Goal: Transaction & Acquisition: Book appointment/travel/reservation

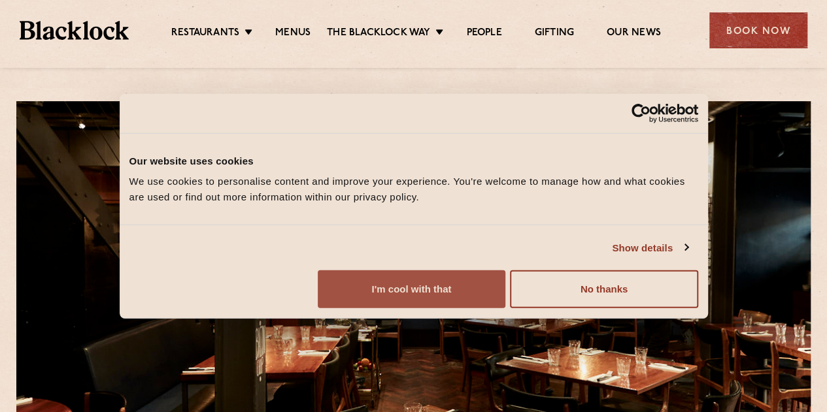
click at [505, 308] on button "I'm cool with that" at bounding box center [412, 290] width 188 height 38
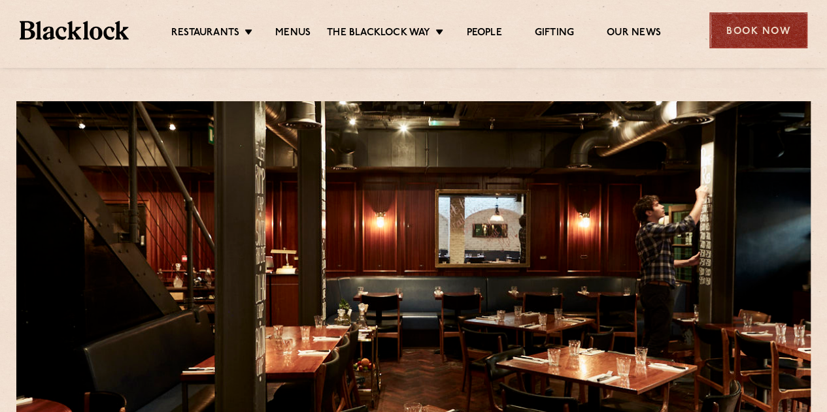
click at [763, 29] on div "Book Now" at bounding box center [758, 30] width 98 height 36
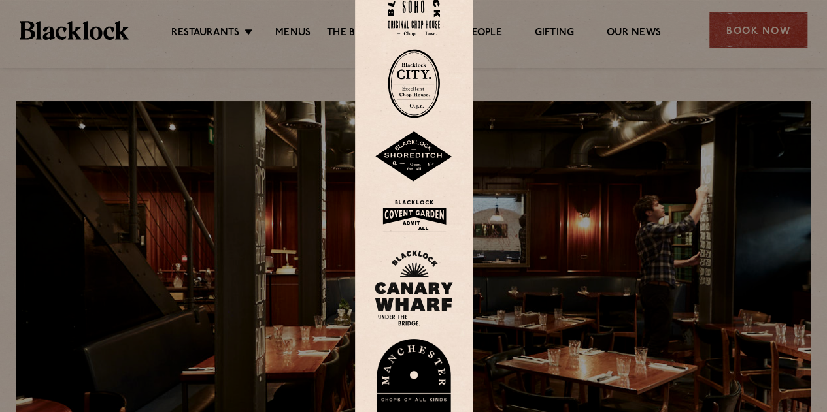
click at [537, 54] on div at bounding box center [413, 206] width 827 height 412
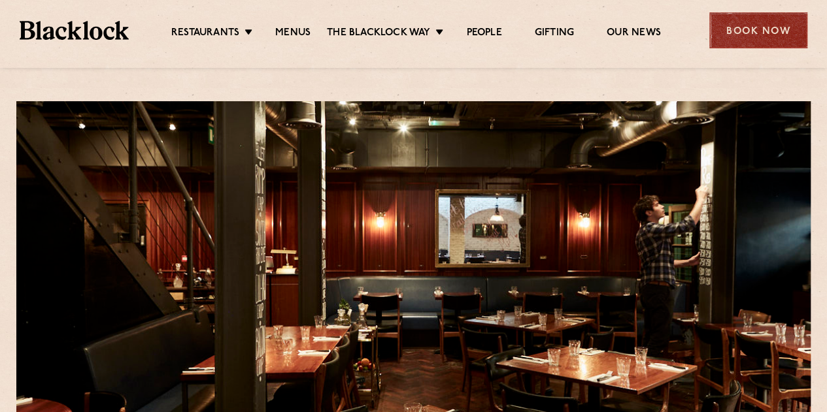
click at [754, 29] on div "Book Now" at bounding box center [758, 30] width 98 height 36
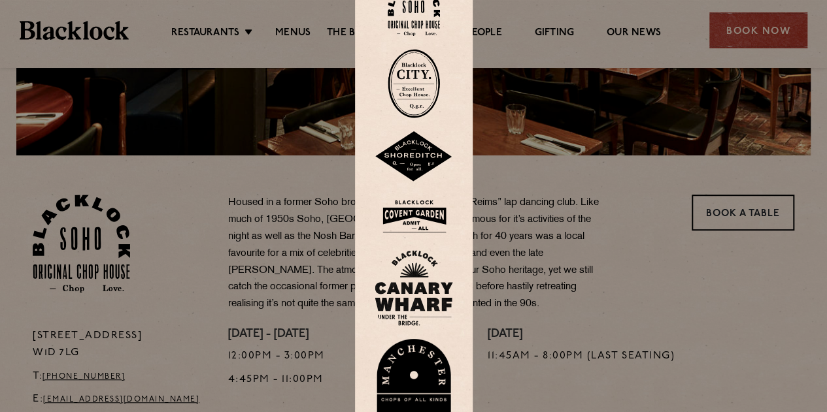
scroll to position [233, 0]
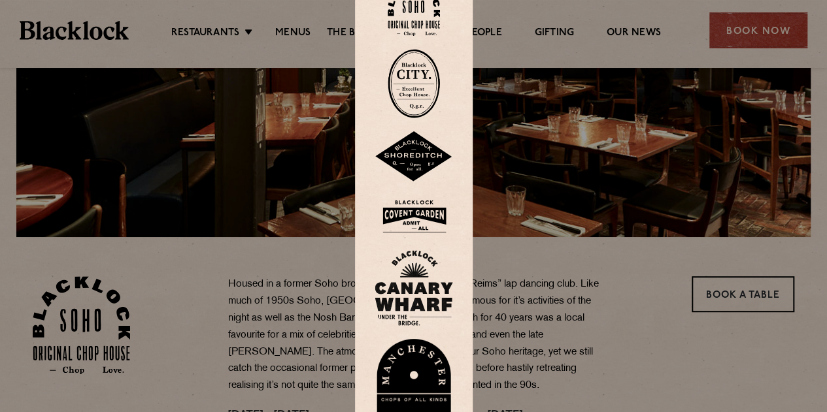
click at [434, 26] on img at bounding box center [414, 9] width 52 height 53
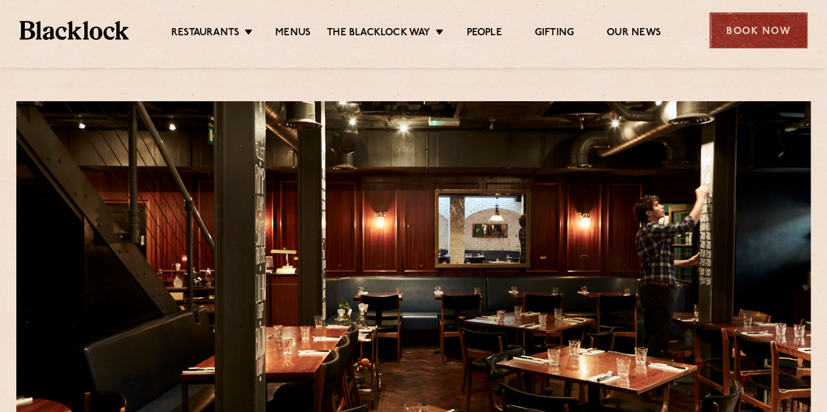
click at [742, 31] on div "Book Now" at bounding box center [758, 30] width 98 height 36
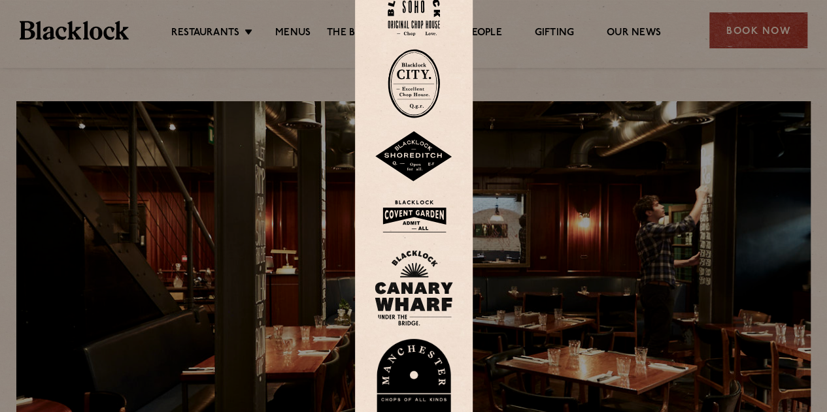
click at [422, 9] on img at bounding box center [414, 9] width 52 height 53
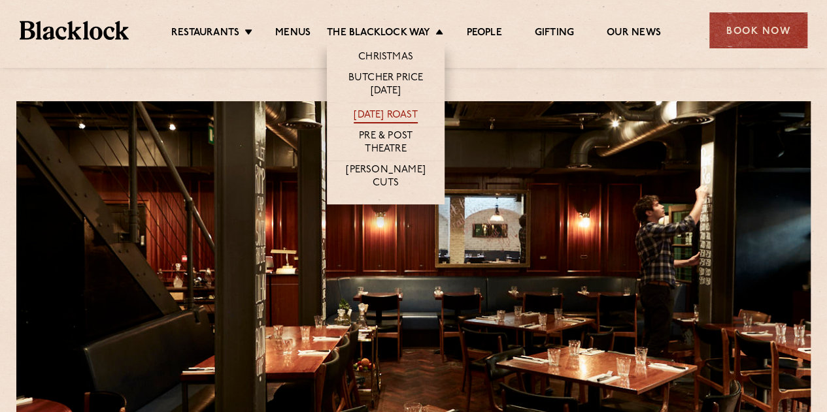
click at [393, 109] on link "[DATE] Roast" at bounding box center [385, 116] width 63 height 14
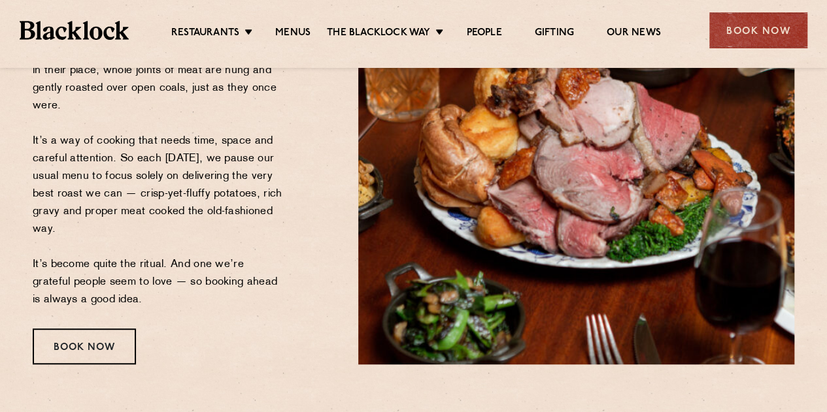
scroll to position [272, 0]
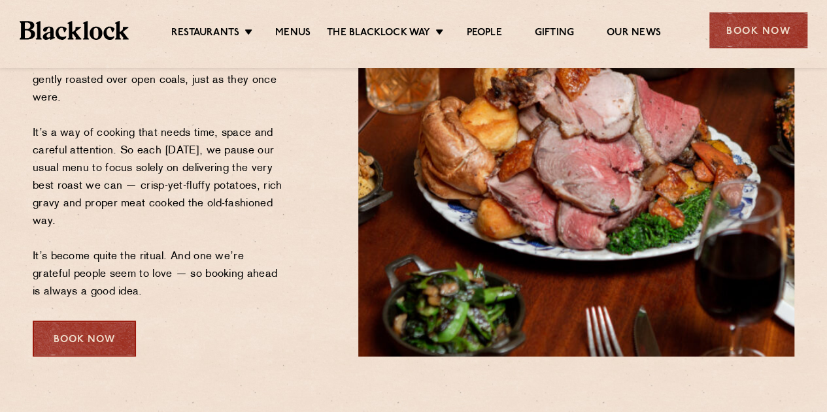
click at [85, 341] on div "Book Now" at bounding box center [84, 339] width 103 height 36
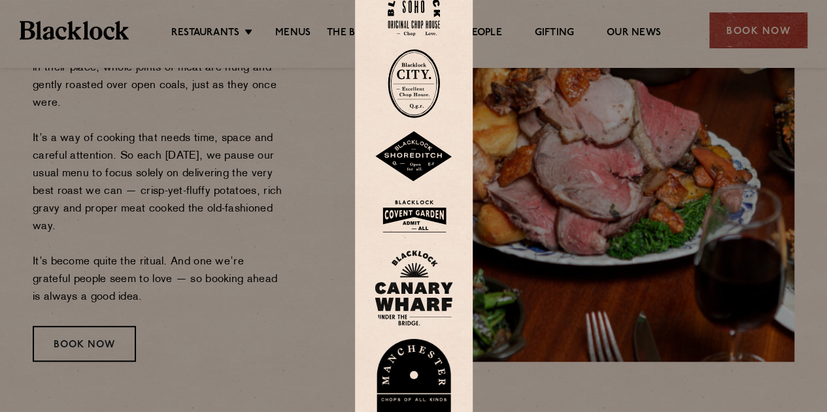
scroll to position [0, 0]
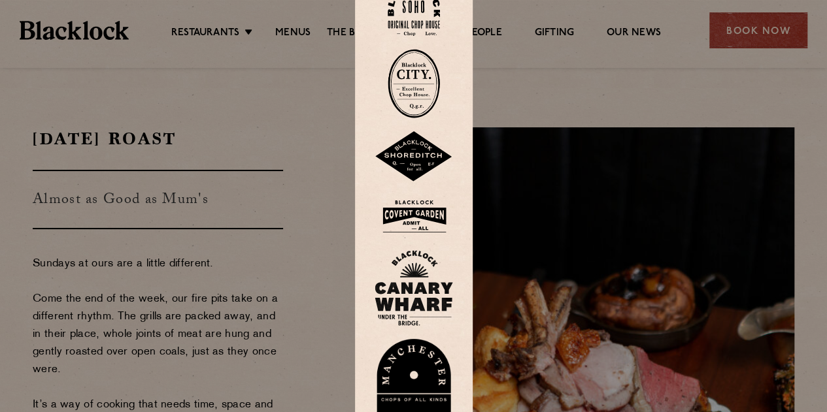
click at [407, 2] on img at bounding box center [414, 9] width 52 height 53
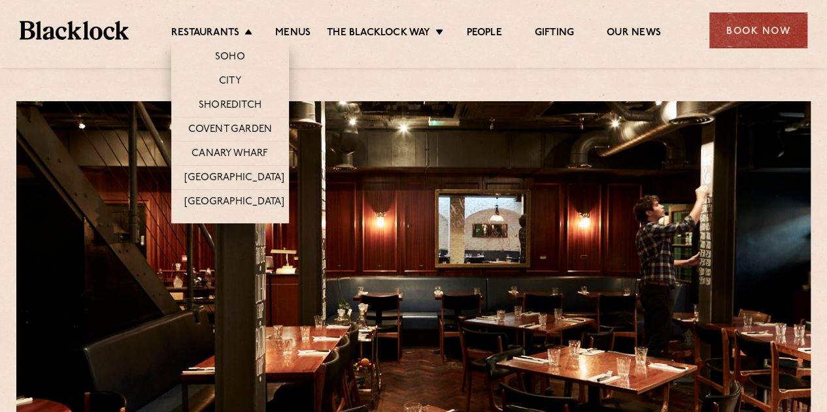
click at [247, 34] on li "Restaurants Soho City Shoreditch Covent Garden Canary Wharf Manchester Birmingh…" at bounding box center [215, 34] width 88 height 14
click at [234, 57] on link "Soho" at bounding box center [230, 58] width 30 height 14
click at [230, 57] on link "Soho" at bounding box center [230, 58] width 30 height 14
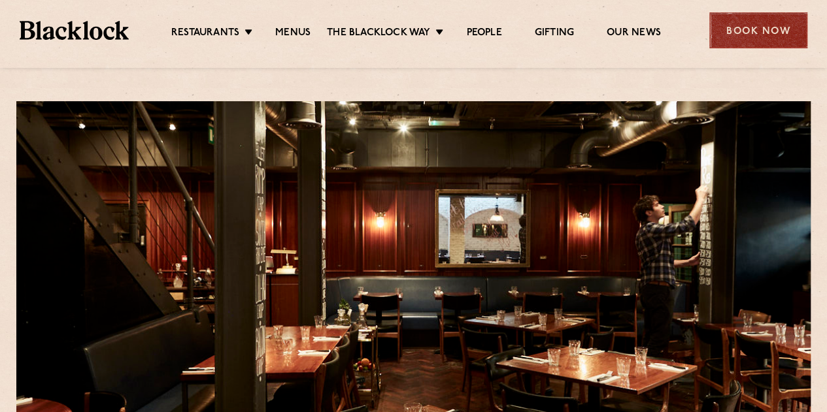
click at [736, 35] on div "Book Now" at bounding box center [758, 30] width 98 height 36
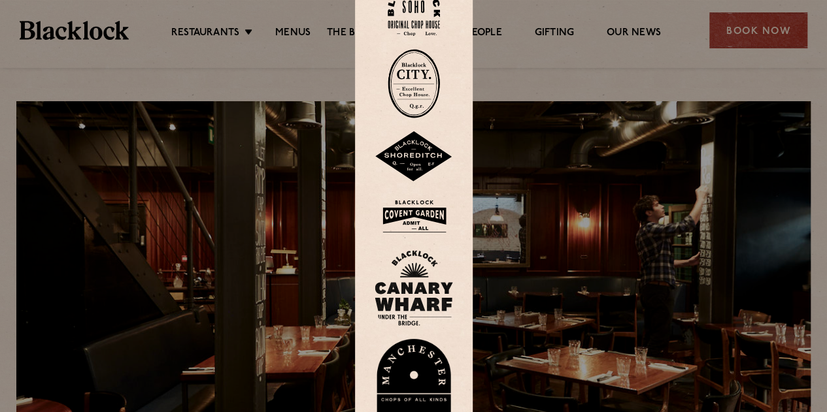
click at [230, 27] on div at bounding box center [413, 206] width 827 height 412
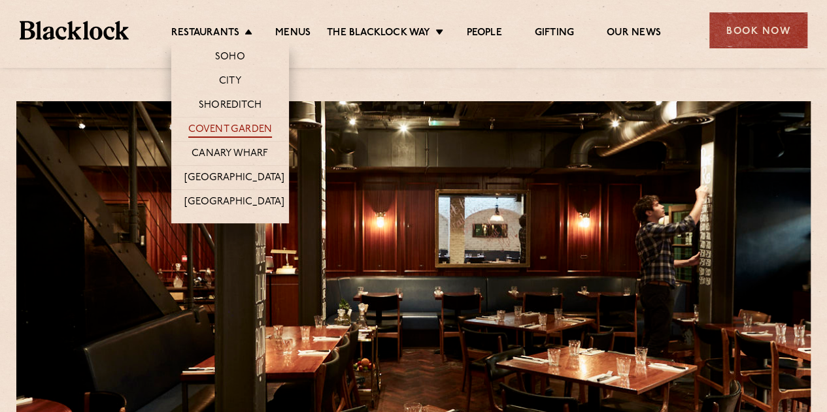
click at [231, 124] on link "Covent Garden" at bounding box center [230, 131] width 84 height 14
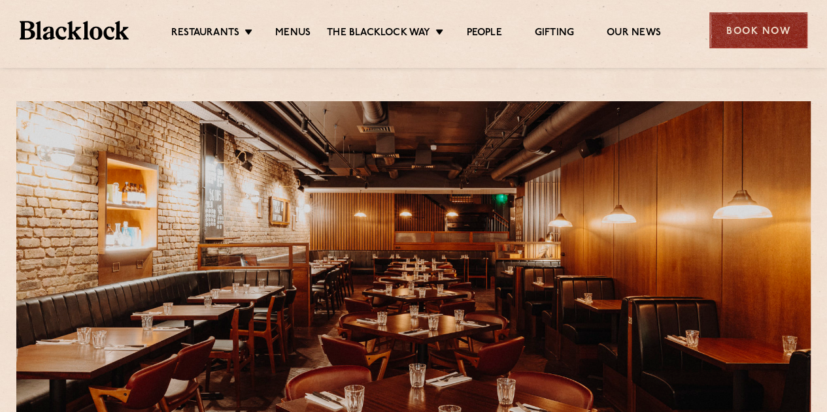
click at [757, 35] on div "Book Now" at bounding box center [758, 30] width 98 height 36
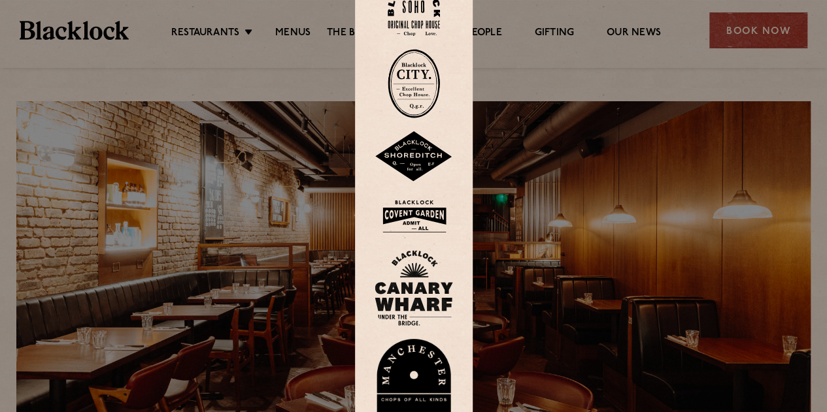
click at [424, 216] on img at bounding box center [413, 216] width 78 height 42
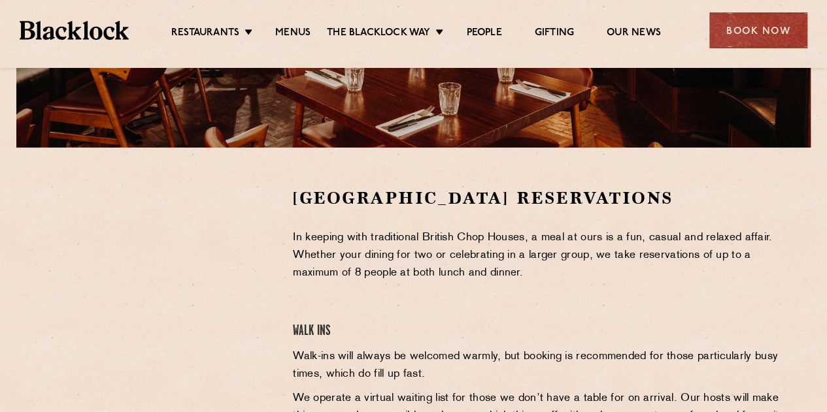
scroll to position [329, 0]
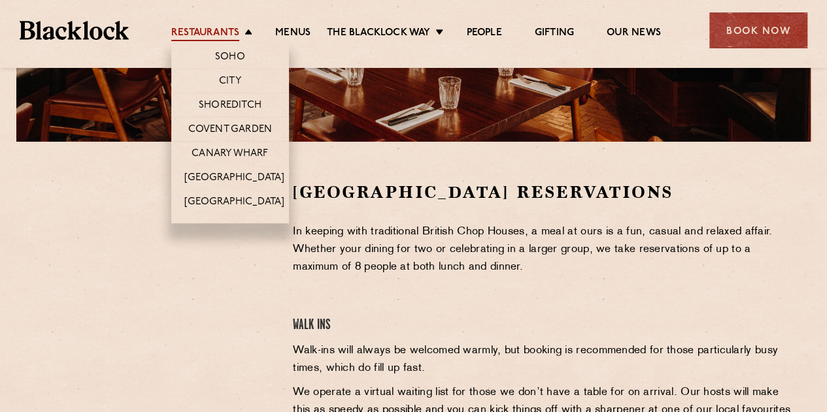
click at [216, 32] on link "Restaurants" at bounding box center [205, 34] width 68 height 14
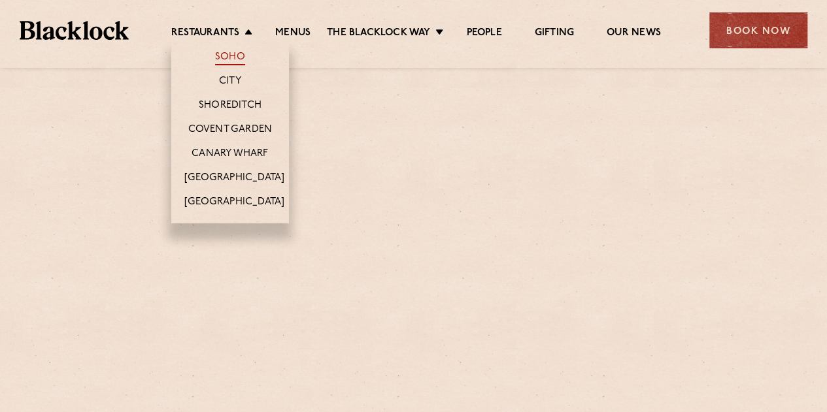
click at [218, 58] on link "Soho" at bounding box center [230, 58] width 30 height 14
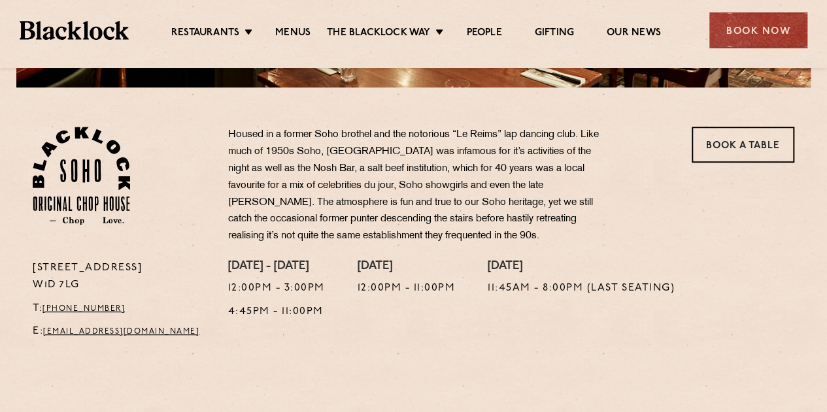
scroll to position [390, 0]
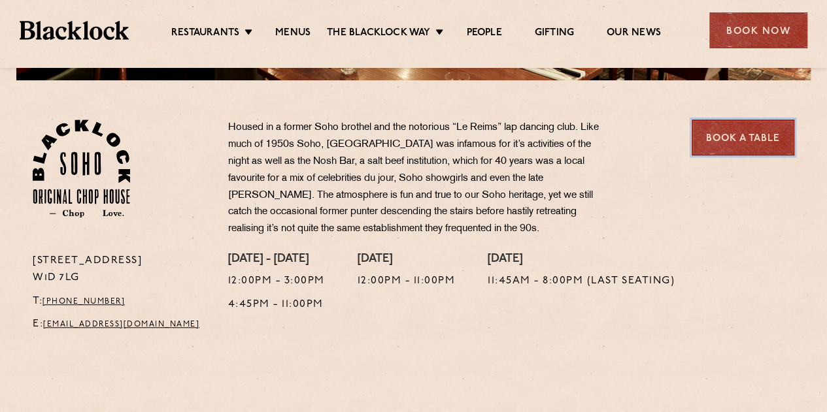
click at [742, 140] on link "Book a Table" at bounding box center [742, 138] width 103 height 36
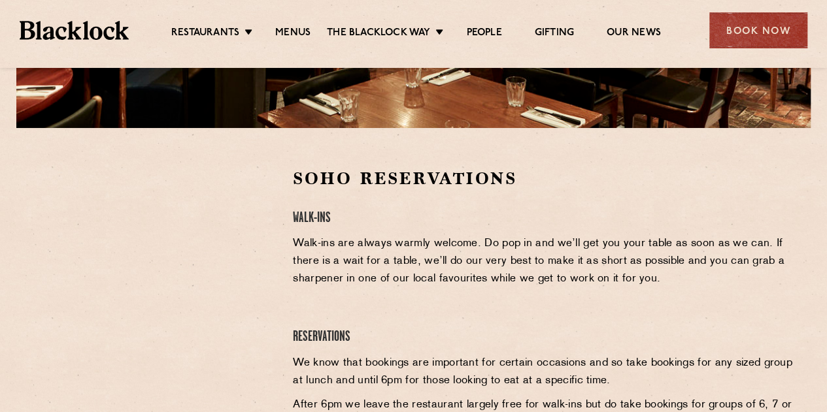
scroll to position [358, 0]
